Goal: Transaction & Acquisition: Purchase product/service

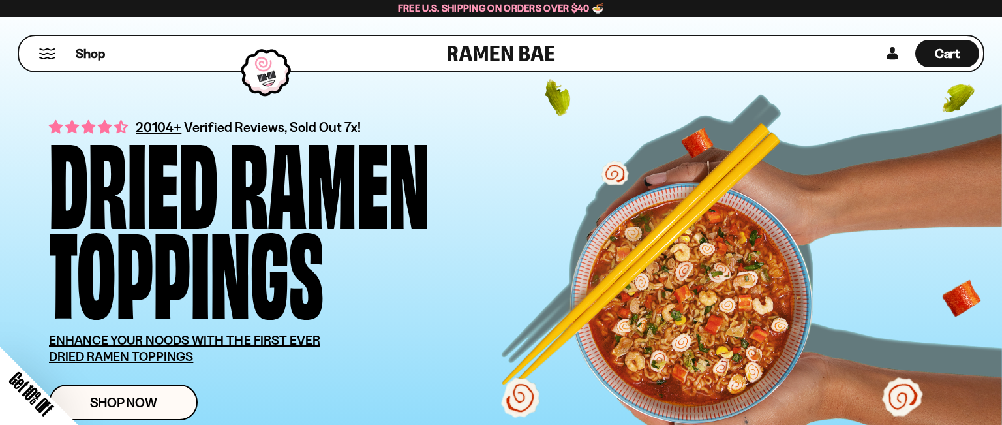
click at [46, 55] on div "Close dialog FREE SHIPPING FOR ALL US ORDERS OVER $40+ Email CONTINUE ******" at bounding box center [501, 212] width 1002 height 425
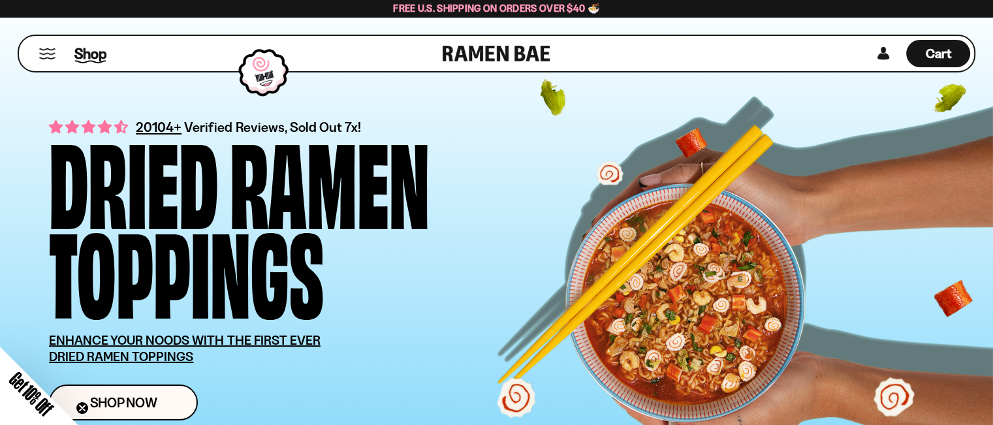
click at [93, 52] on span "Shop" at bounding box center [90, 54] width 32 height 20
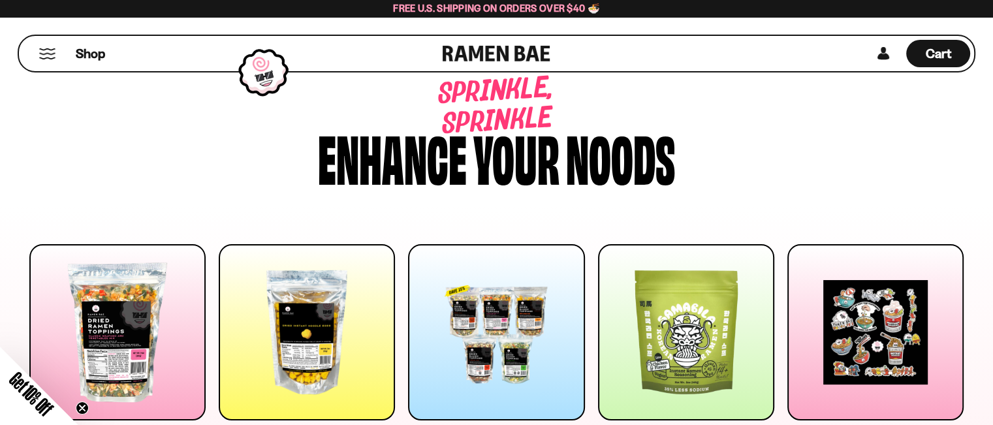
click at [822, 101] on div "Sprinkle, sprinkle Enhance your noods" at bounding box center [496, 131] width 973 height 153
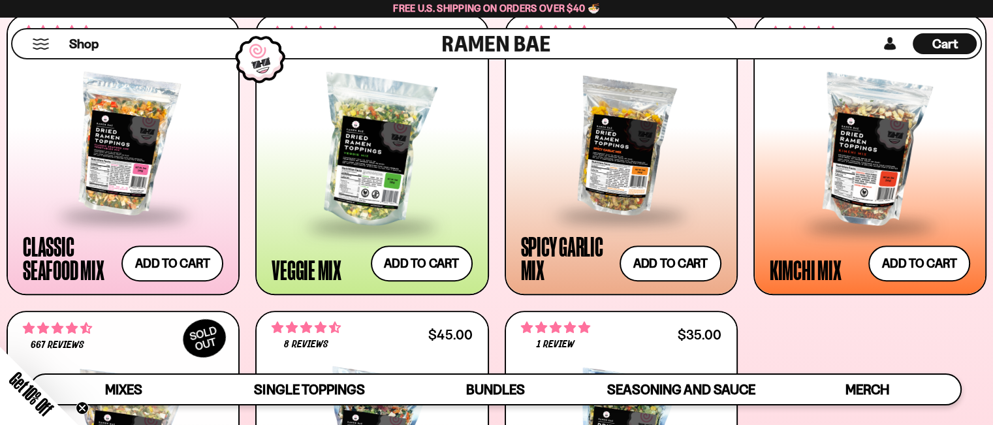
scroll to position [548, 0]
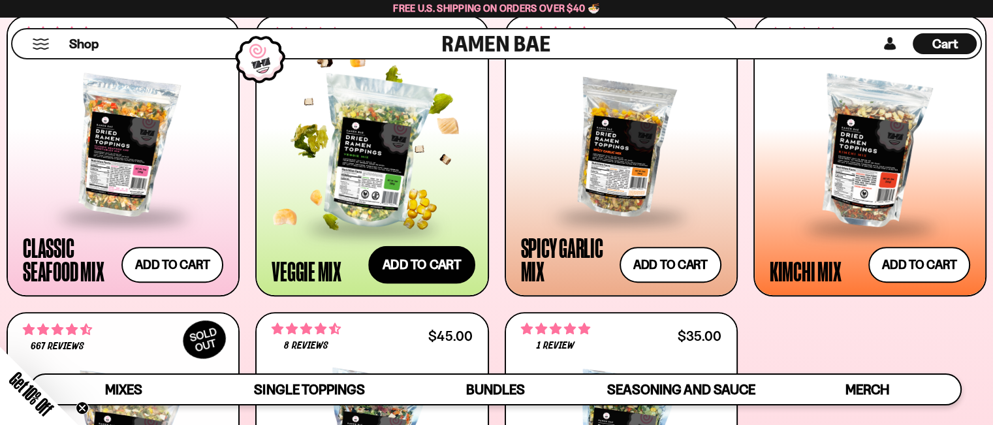
click at [442, 260] on button "Add to cart Add — Regular price $35.00 Regular price Sale price $35.00 Unit pri…" at bounding box center [421, 265] width 107 height 38
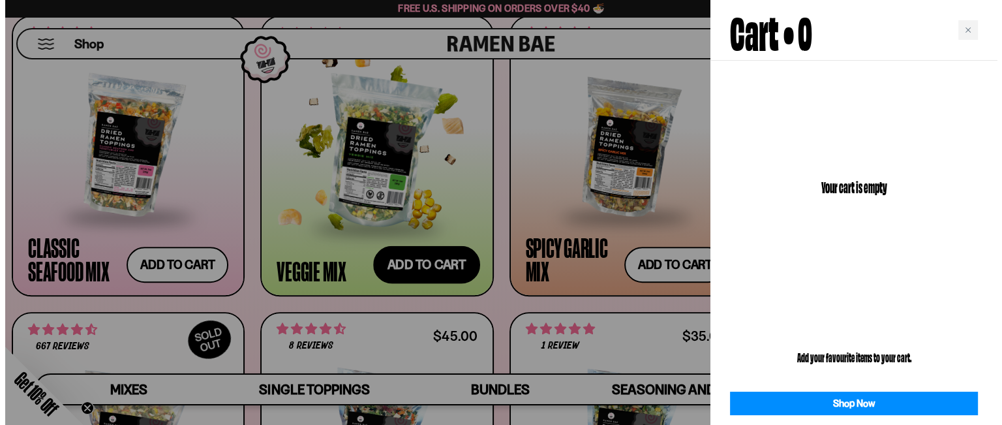
scroll to position [550, 0]
